Goal: Communication & Community: Ask a question

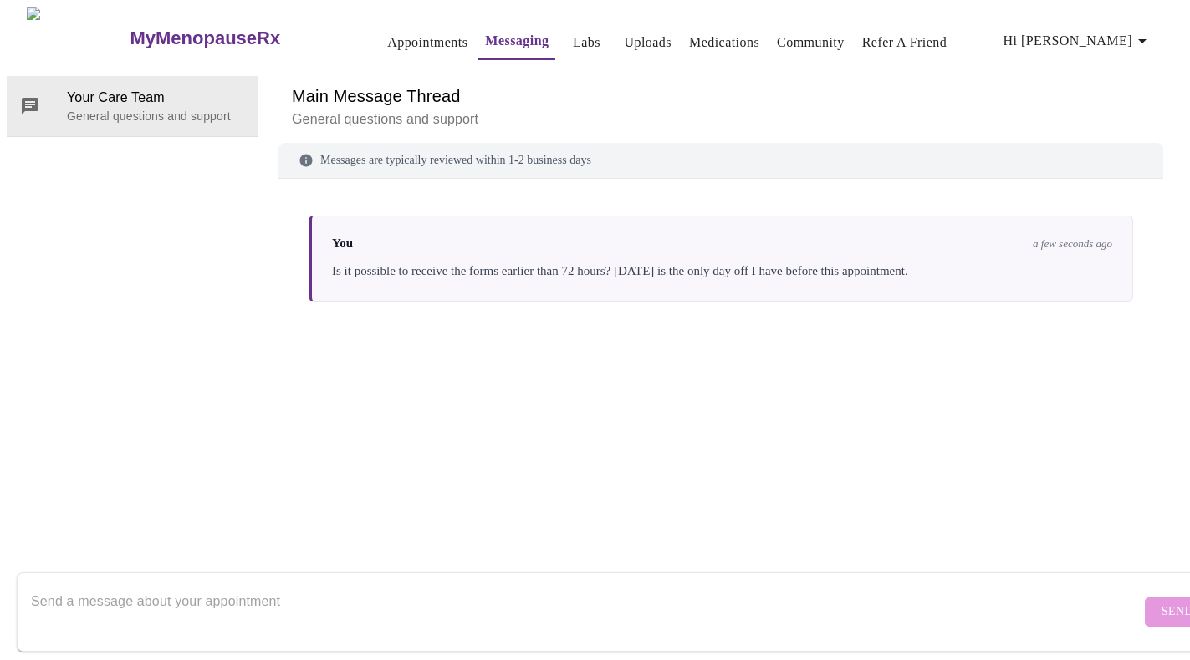
scroll to position [63, 0]
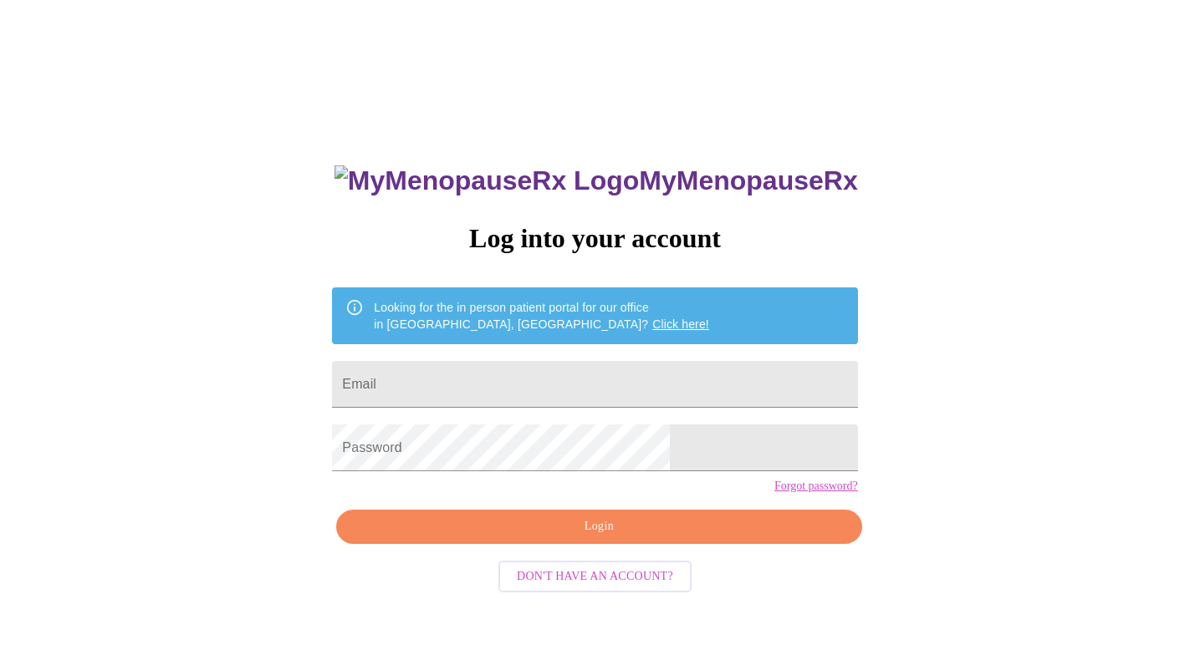
scroll to position [17, 0]
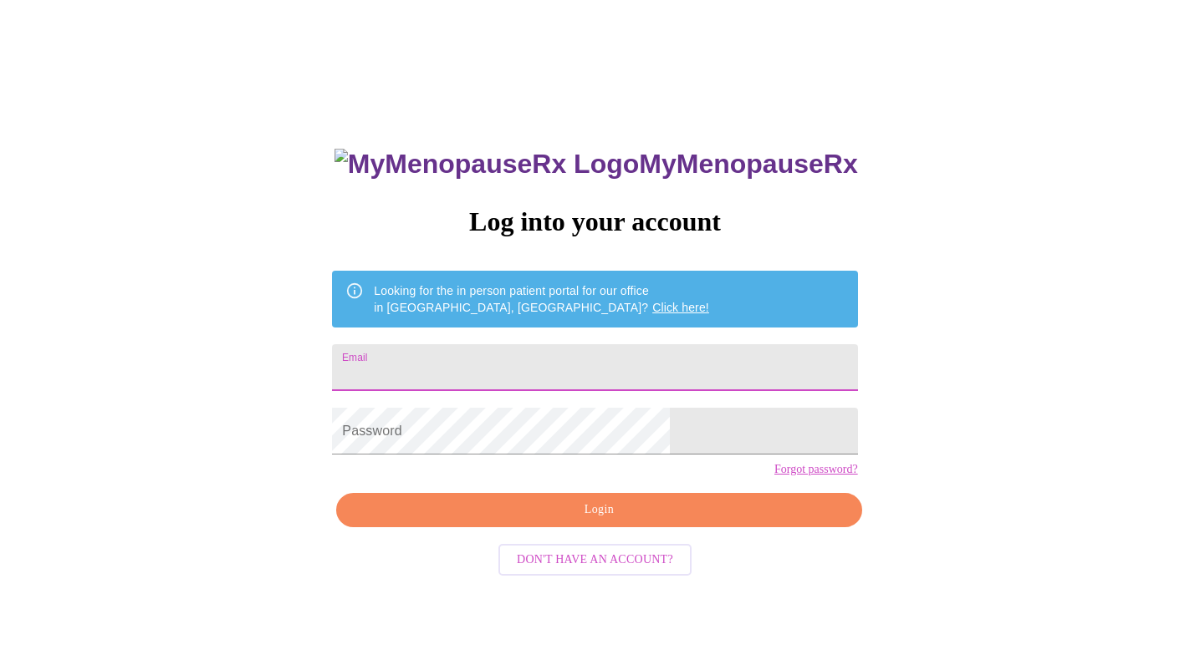
type input "lranger103@gmail.com"
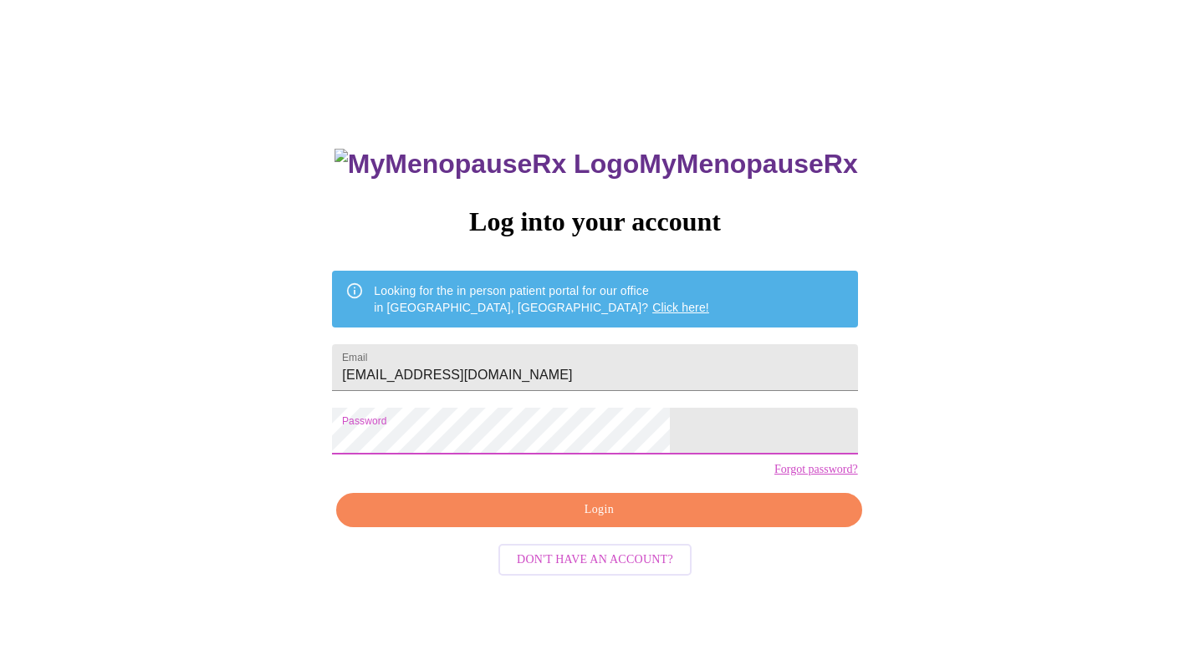
click at [566, 521] on span "Login" at bounding box center [598, 510] width 487 height 21
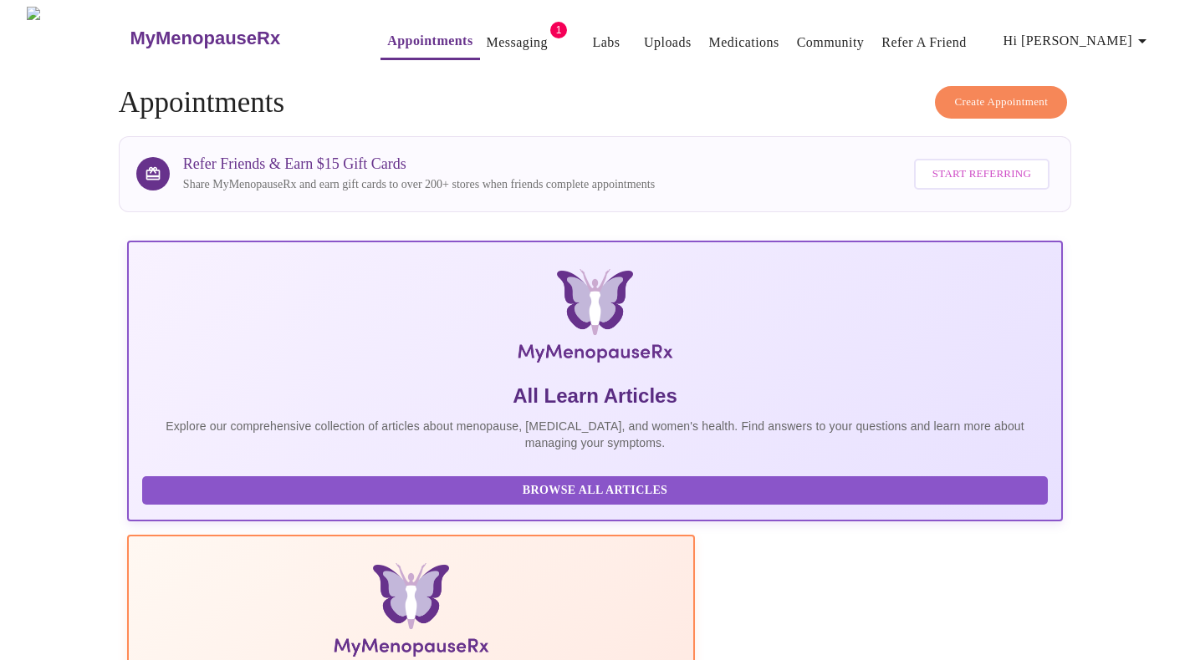
click at [487, 34] on link "Messaging" at bounding box center [517, 42] width 61 height 23
